Goal: Task Accomplishment & Management: Manage account settings

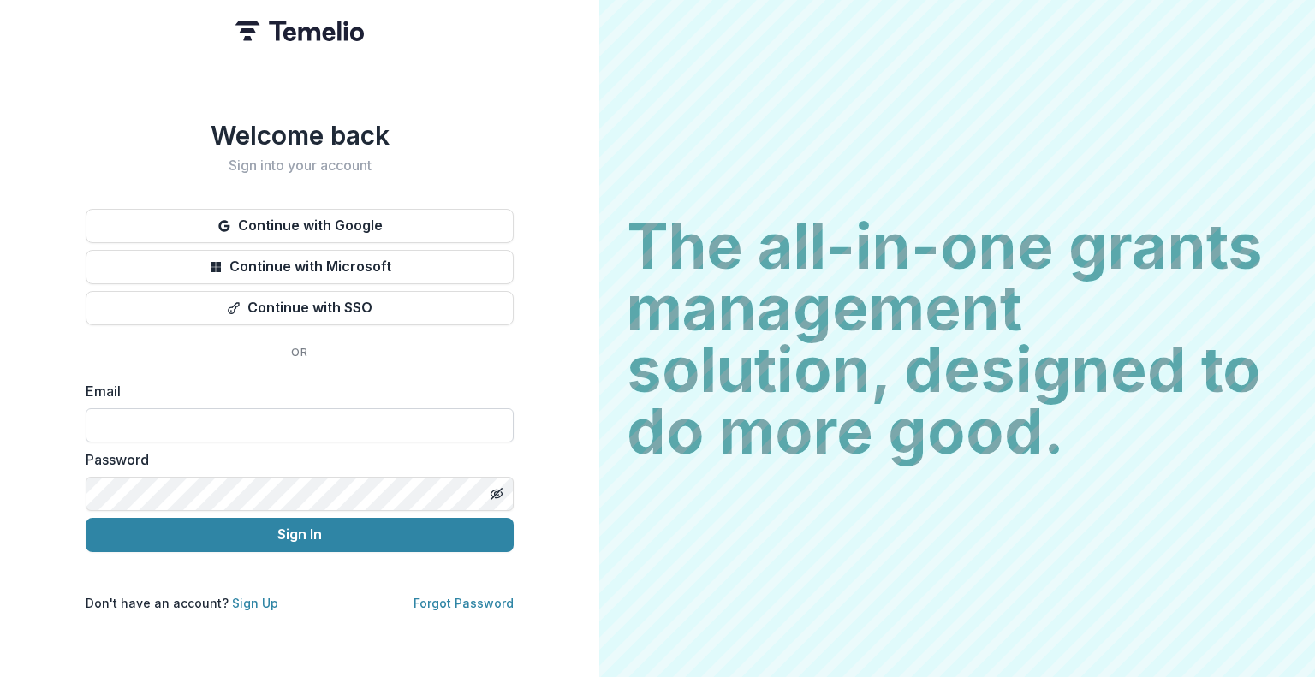
click at [153, 424] on input at bounding box center [300, 425] width 428 height 34
click at [197, 413] on input at bounding box center [300, 425] width 428 height 34
type input "**********"
click at [86, 518] on button "Sign In" at bounding box center [300, 535] width 428 height 34
